Goal: Task Accomplishment & Management: Use online tool/utility

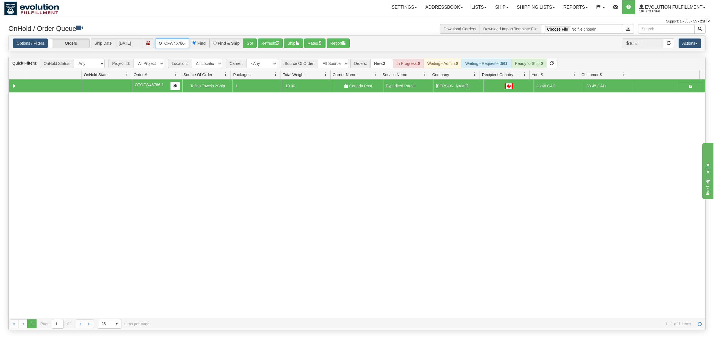
click at [174, 43] on input "OTOFW46786-1" at bounding box center [172, 43] width 34 height 10
click at [247, 42] on button "Go!" at bounding box center [250, 43] width 14 height 10
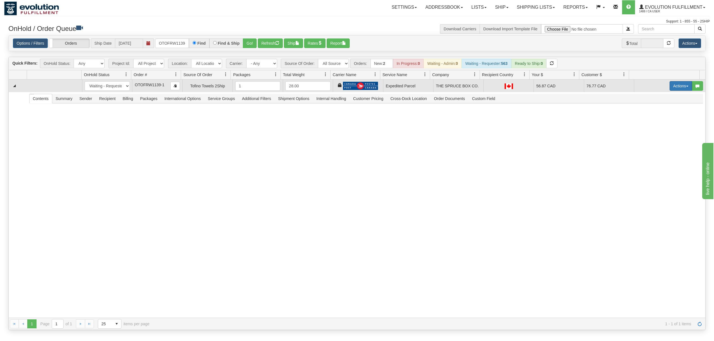
click at [680, 89] on button "Actions" at bounding box center [680, 86] width 22 height 10
click at [652, 119] on span "Ship" at bounding box center [658, 118] width 12 height 4
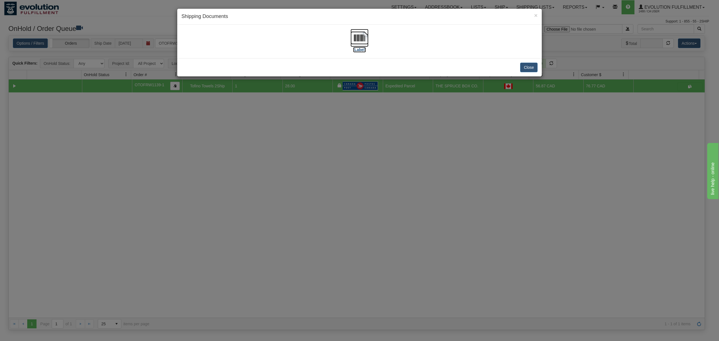
click at [355, 35] on img at bounding box center [360, 38] width 18 height 18
click at [528, 65] on button "Close" at bounding box center [528, 68] width 17 height 10
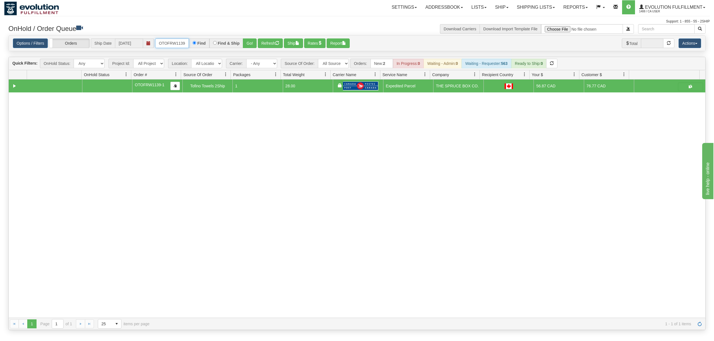
click at [170, 44] on input "OTOFRW1139-1" at bounding box center [172, 43] width 34 height 10
type input "OTOFRW1143-1"
click at [247, 46] on button "Go!" at bounding box center [250, 43] width 14 height 10
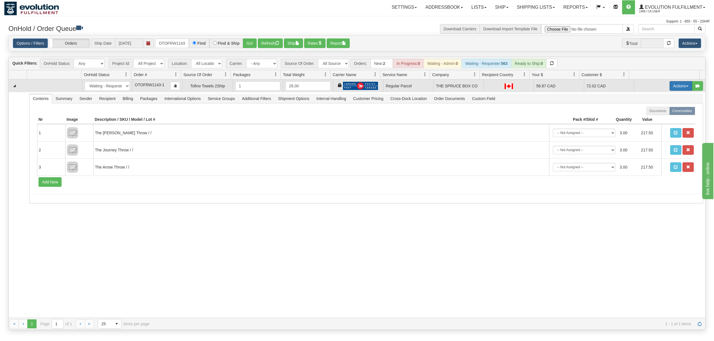
click at [677, 84] on button "Actions" at bounding box center [680, 86] width 22 height 10
click at [655, 112] on span "Rate All Services" at bounding box center [669, 111] width 34 height 4
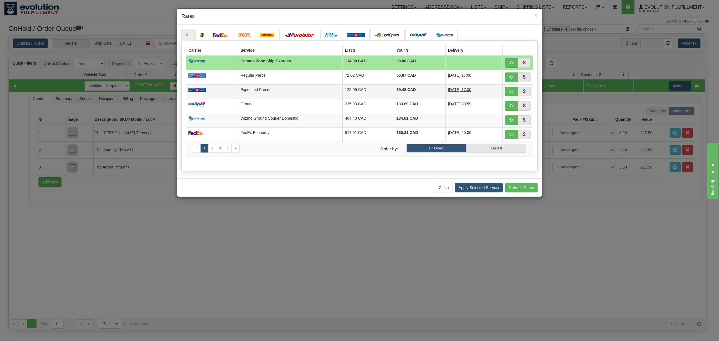
click at [342, 87] on td "125.06 CAD" at bounding box center [368, 91] width 52 height 14
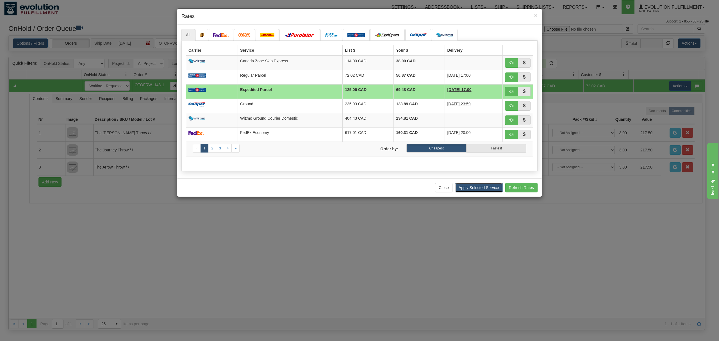
click at [471, 185] on button "Apply Selected Service" at bounding box center [479, 188] width 48 height 10
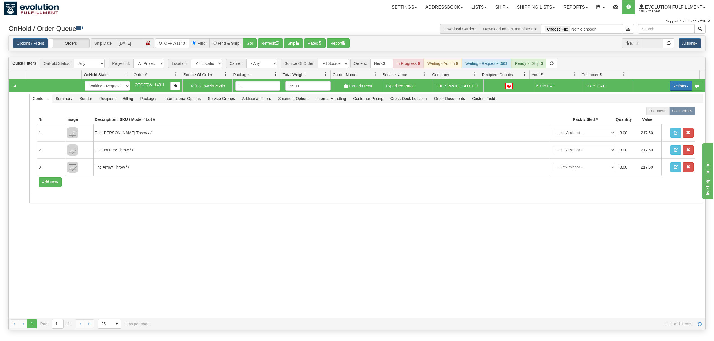
click at [671, 88] on button "Actions" at bounding box center [680, 86] width 22 height 10
click at [652, 119] on span "Ship" at bounding box center [658, 118] width 12 height 4
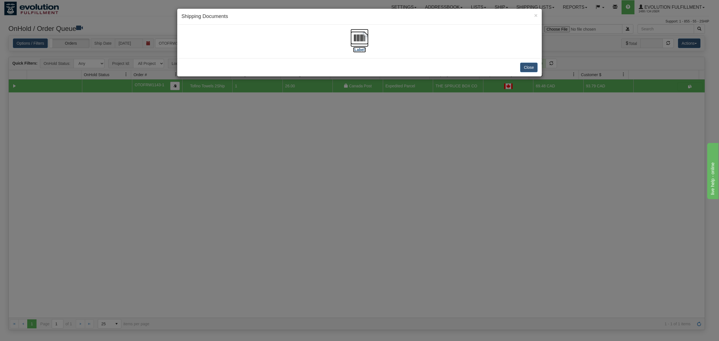
click at [359, 35] on img at bounding box center [360, 38] width 18 height 18
click at [525, 66] on button "Close" at bounding box center [528, 68] width 17 height 10
